Goal: Information Seeking & Learning: Learn about a topic

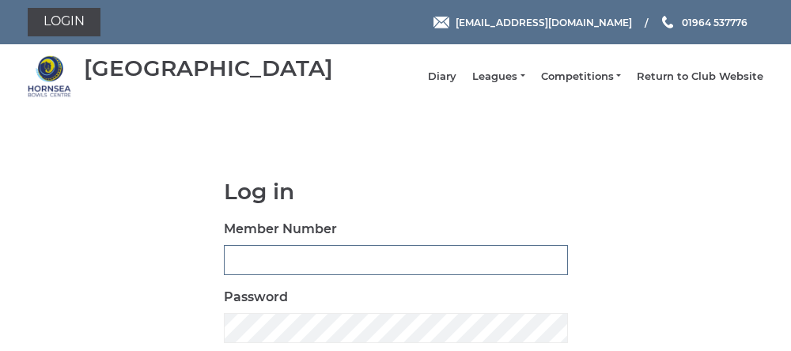
click at [240, 275] on input "Member Number" at bounding box center [396, 260] width 344 height 30
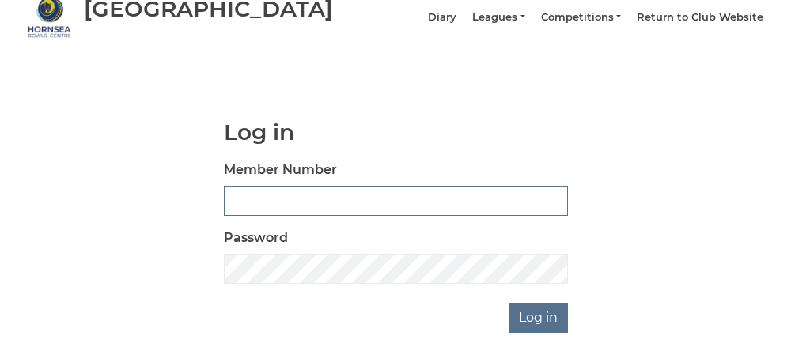
scroll to position [77, 0]
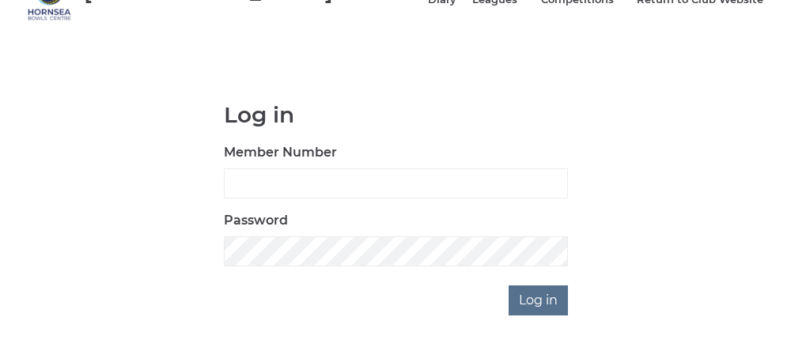
click at [93, 164] on div "Log in Member Number Password Log in" at bounding box center [395, 209] width 735 height 213
click at [125, 232] on div "Log in Member Number Password Log in" at bounding box center [395, 209] width 735 height 213
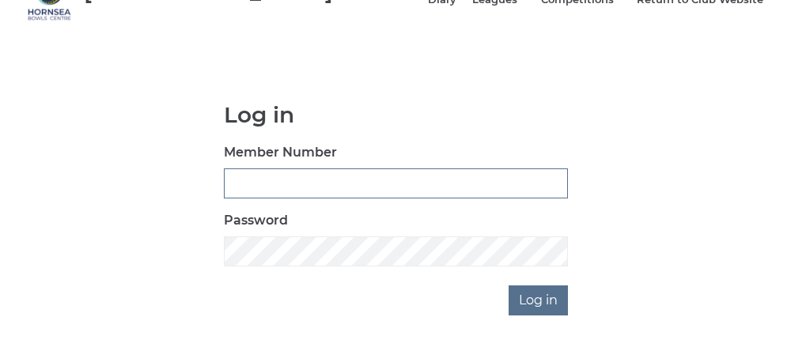
click at [272, 198] on input "Member Number" at bounding box center [396, 183] width 344 height 30
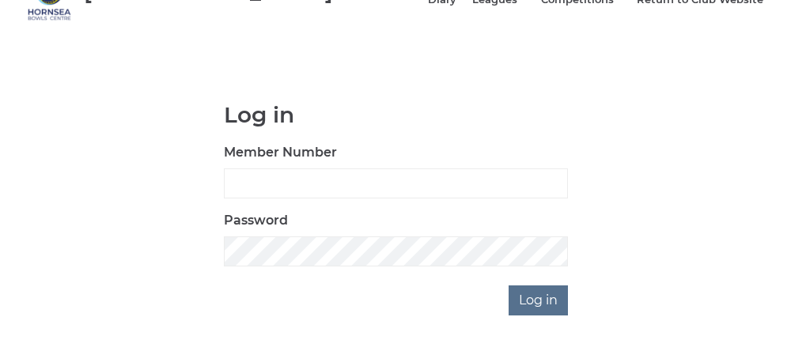
click at [2, 348] on body "Login [EMAIL_ADDRESS][DOMAIN_NAME] 01964 537776 [GEOGRAPHIC_DATA]" at bounding box center [395, 163] width 791 height 481
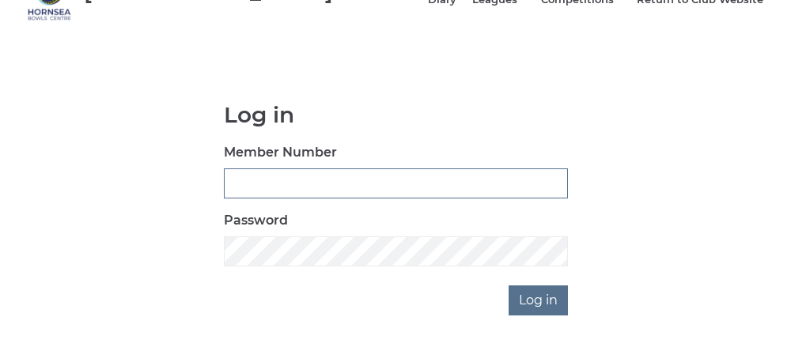
click at [260, 197] on input "Member Number" at bounding box center [396, 183] width 344 height 30
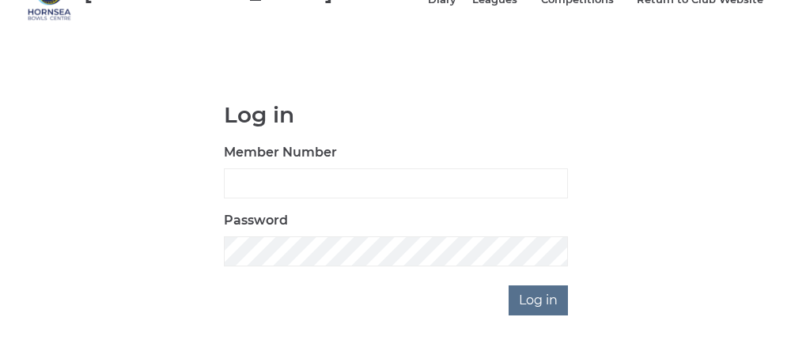
click at [63, 225] on div "Log in Member Number Password Log in" at bounding box center [395, 209] width 735 height 213
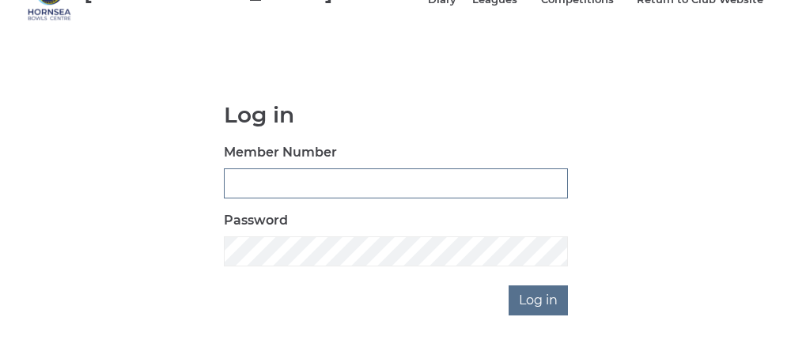
click at [244, 191] on input "Member Number" at bounding box center [396, 183] width 344 height 30
type input "0762"
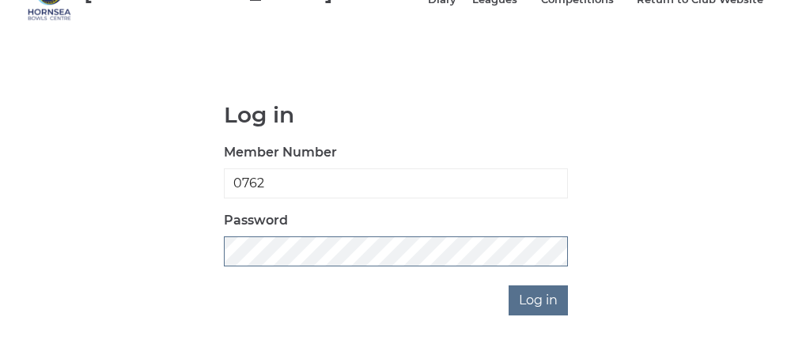
click at [508, 285] on input "Log in" at bounding box center [537, 300] width 59 height 30
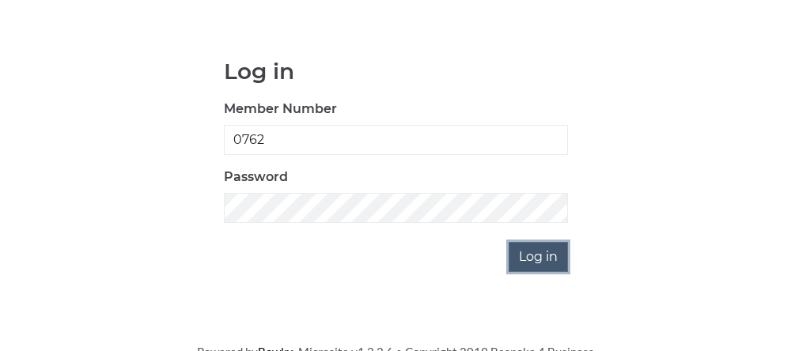
click at [530, 264] on input "Log in" at bounding box center [537, 257] width 59 height 30
click at [529, 271] on input "Log in" at bounding box center [537, 257] width 59 height 30
click at [532, 267] on input "Log in" at bounding box center [537, 257] width 59 height 30
click at [528, 267] on input "Log in" at bounding box center [537, 257] width 59 height 30
click at [543, 295] on body "Login hornseaindoorbowls@gmail.com 01964 537776 Hornsea Bowls Centre" at bounding box center [395, 120] width 791 height 481
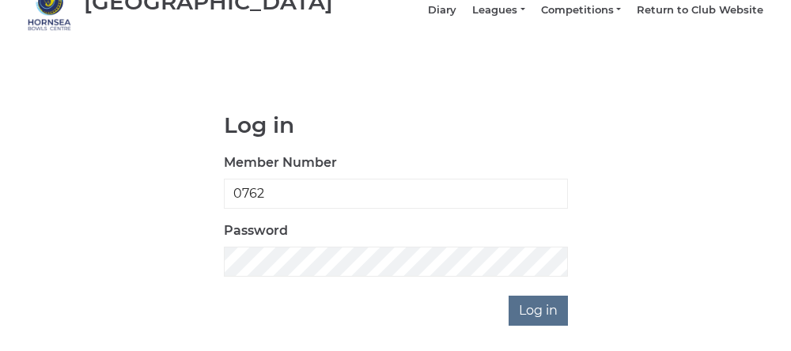
scroll to position [0, 0]
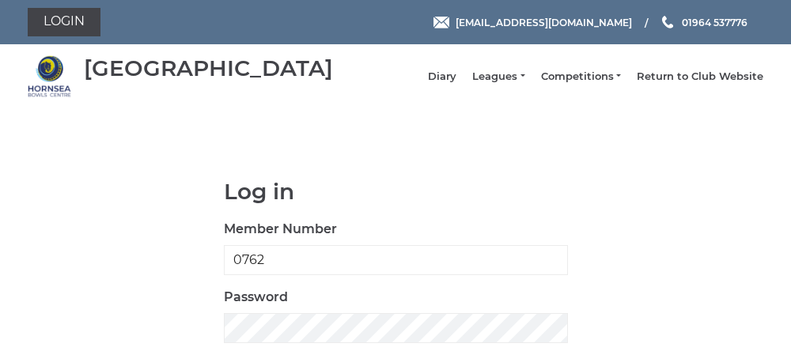
click at [481, 79] on link "Leagues" at bounding box center [498, 77] width 52 height 14
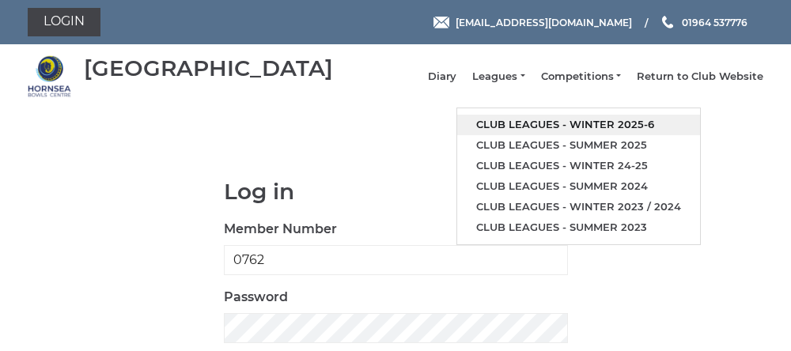
click at [575, 131] on link "Club leagues - Winter 2025-6" at bounding box center [578, 125] width 243 height 21
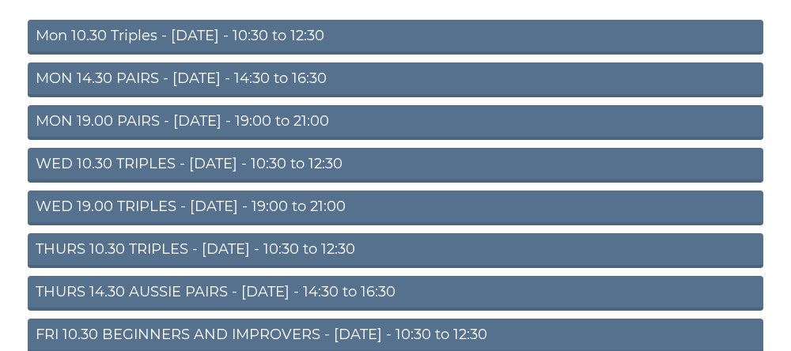
scroll to position [191, 0]
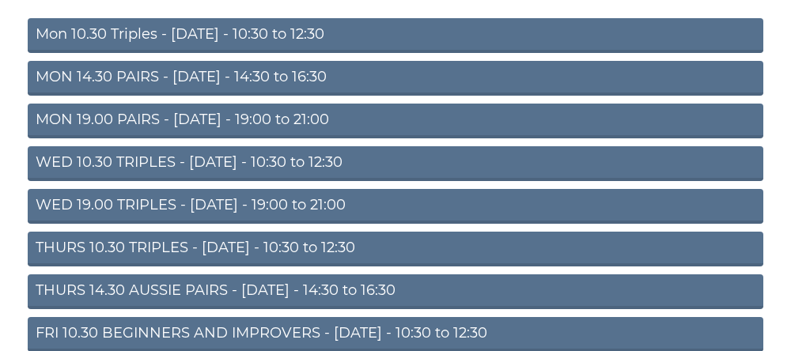
click at [4, 270] on section "Leagues: Winter 2025-6 Mon 10.30 Triples - Monday - 10:30 to 12:30 MON 14.30 PA…" at bounding box center [395, 200] width 791 height 546
click at [81, 262] on link "THURS 10.30 TRIPLES - [DATE] - 10:30 to 12:30" at bounding box center [395, 249] width 735 height 35
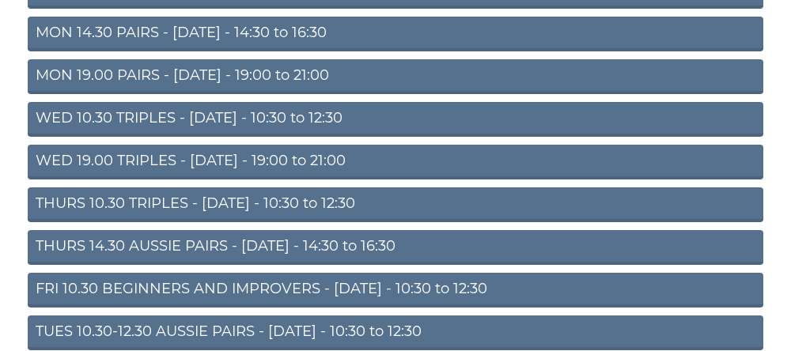
scroll to position [257, 0]
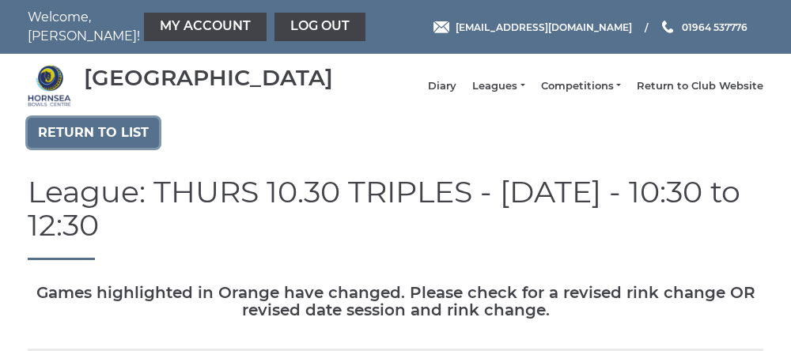
click at [73, 144] on link "Return to list" at bounding box center [93, 133] width 131 height 30
click at [74, 148] on link "Return to list" at bounding box center [93, 133] width 131 height 30
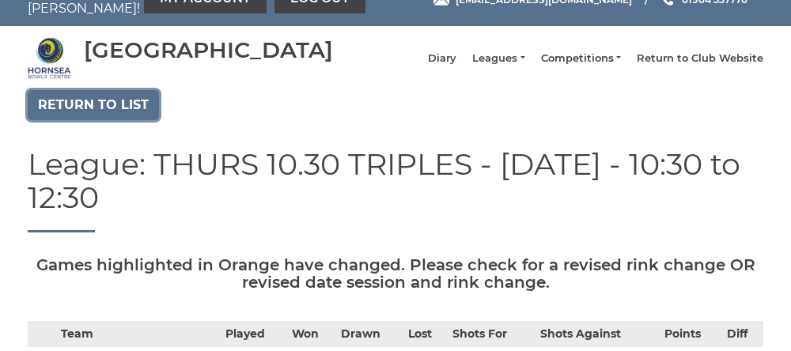
scroll to position [26, 0]
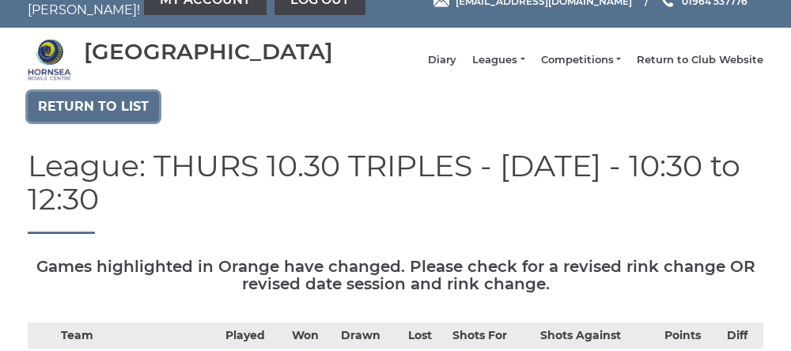
click at [105, 122] on link "Return to list" at bounding box center [93, 107] width 131 height 30
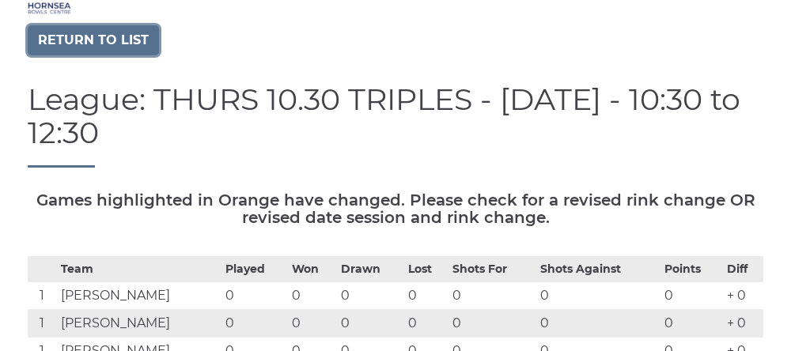
scroll to position [74, 0]
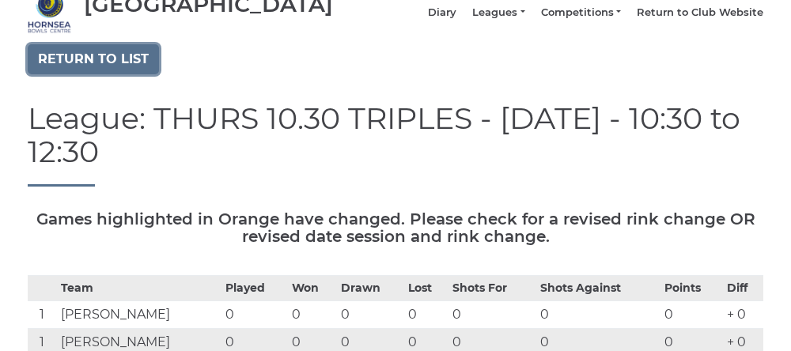
click at [66, 74] on link "Return to list" at bounding box center [93, 59] width 131 height 30
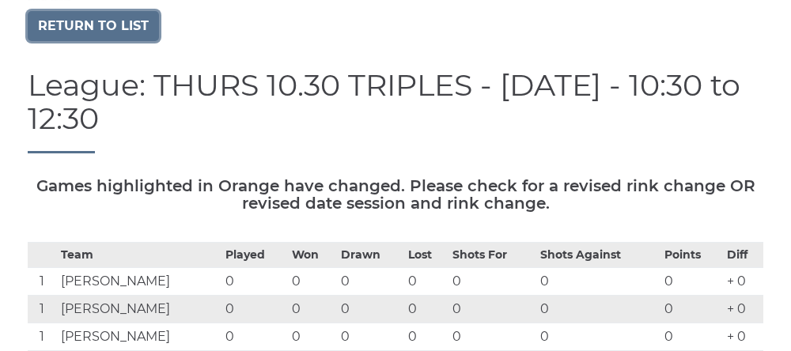
scroll to position [140, 0]
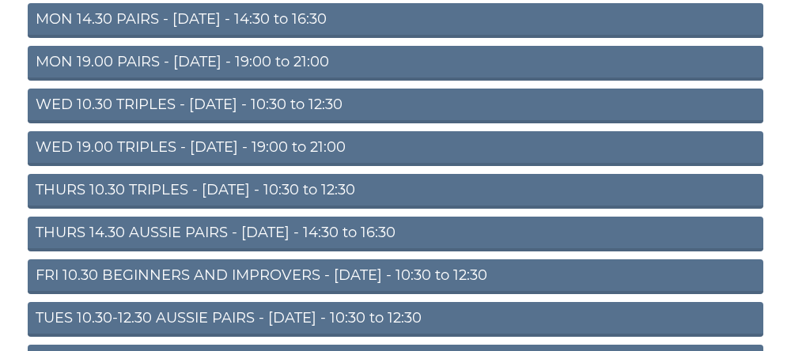
scroll to position [253, 0]
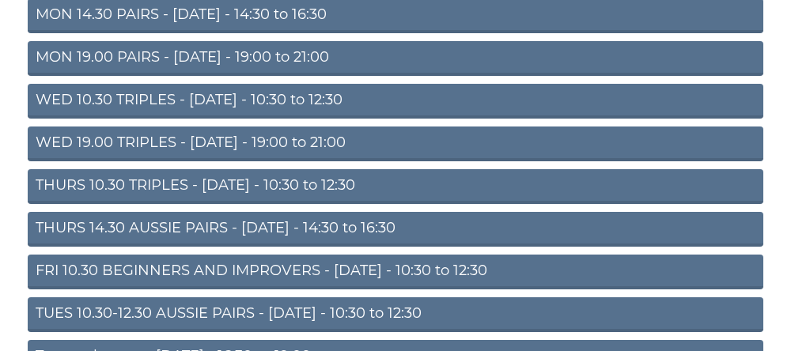
click at [198, 241] on link "THURS 14.30 AUSSIE PAIRS - Thursday - 14:30 to 16:30" at bounding box center [395, 229] width 735 height 35
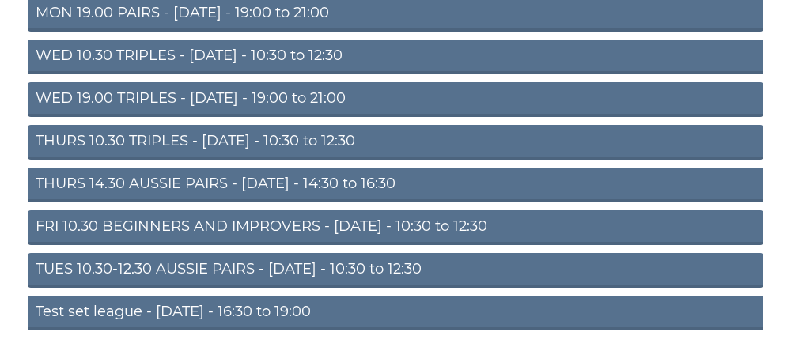
scroll to position [319, 0]
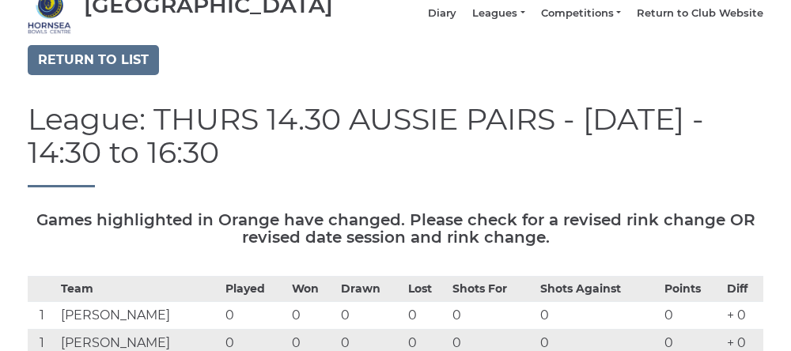
scroll to position [69, 0]
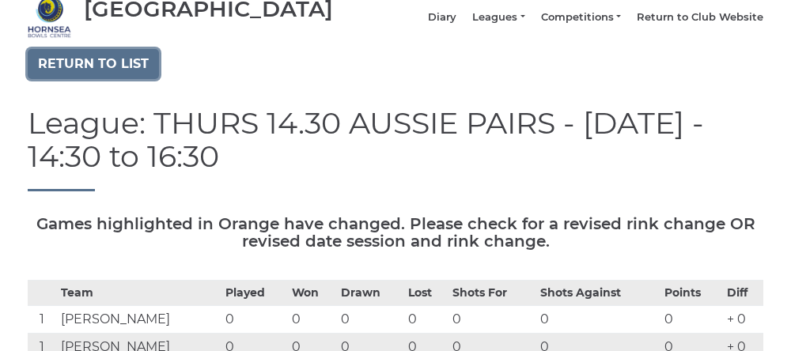
click at [60, 78] on link "Return to list" at bounding box center [93, 64] width 131 height 30
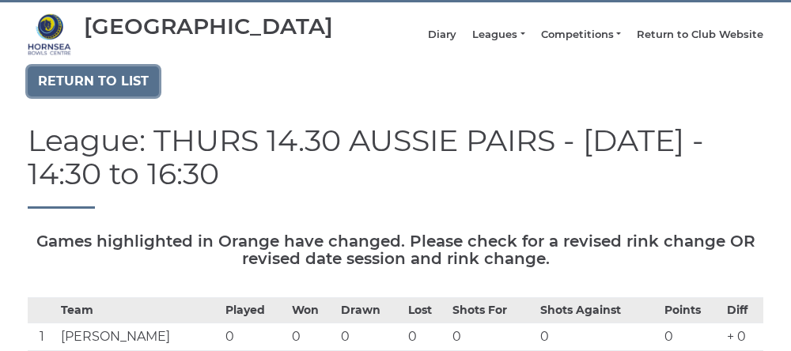
scroll to position [51, 0]
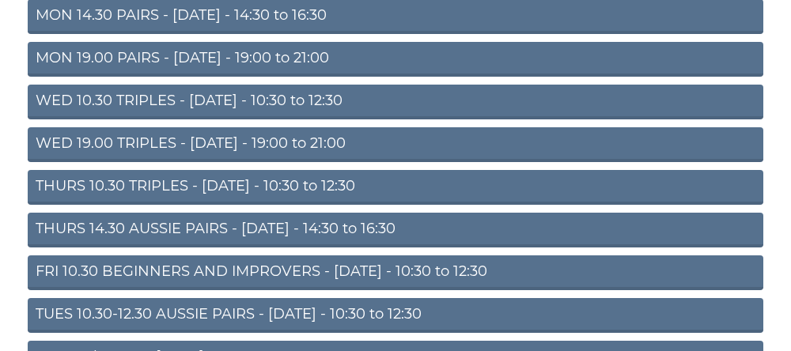
scroll to position [252, 0]
click at [208, 203] on link "THURS 10.30 TRIPLES - [DATE] - 10:30 to 12:30" at bounding box center [395, 187] width 735 height 35
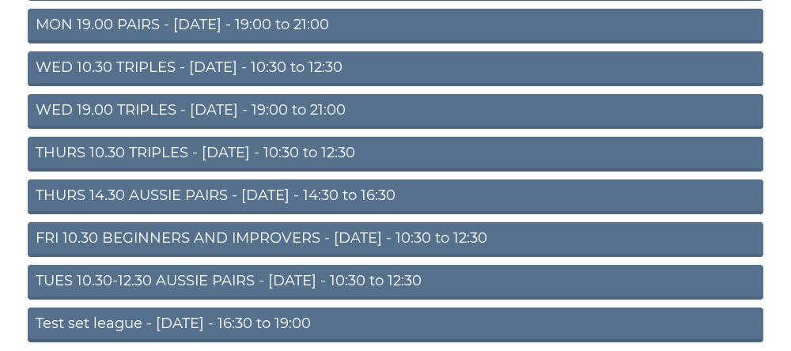
scroll to position [319, 0]
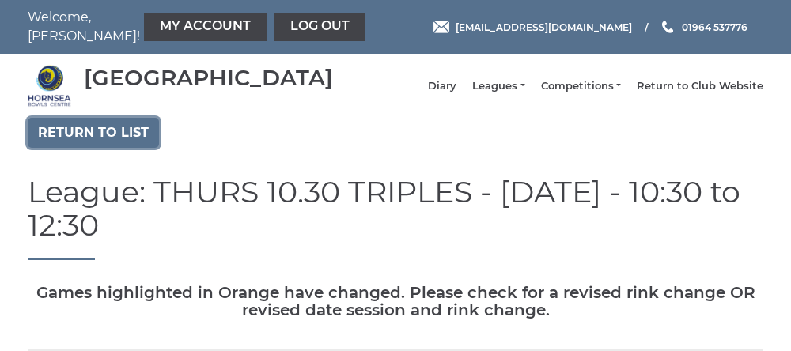
click at [52, 145] on link "Return to list" at bounding box center [93, 133] width 131 height 30
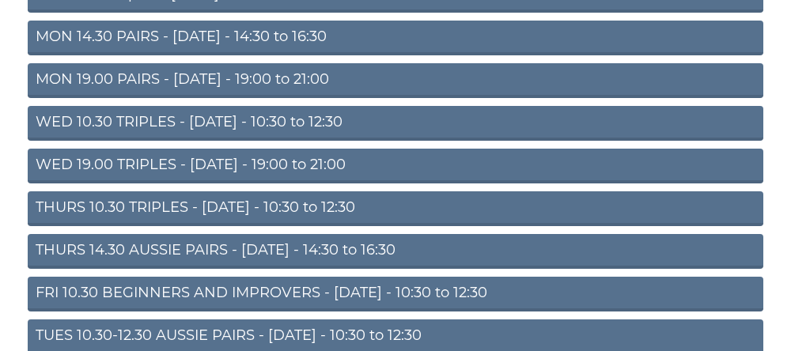
scroll to position [231, 0]
click at [149, 266] on link "THURS 14.30 AUSSIE PAIRS - Thursday - 14:30 to 16:30" at bounding box center [395, 251] width 735 height 35
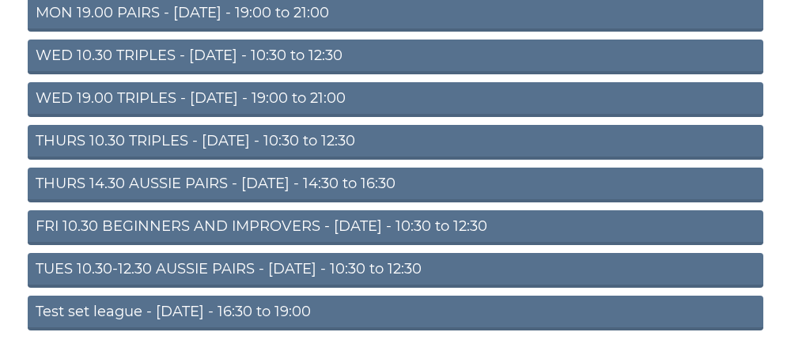
click at [151, 197] on link "THURS 14.30 AUSSIE PAIRS - Thursday - 14:30 to 16:30" at bounding box center [395, 185] width 735 height 35
